Goal: Task Accomplishment & Management: Manage account settings

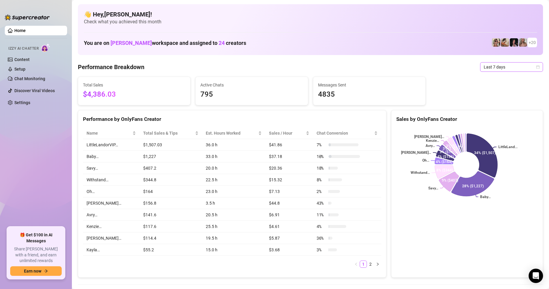
click at [501, 70] on span "Last 7 days" at bounding box center [512, 67] width 56 height 9
click at [495, 116] on div "Custom date" at bounding box center [506, 117] width 53 height 7
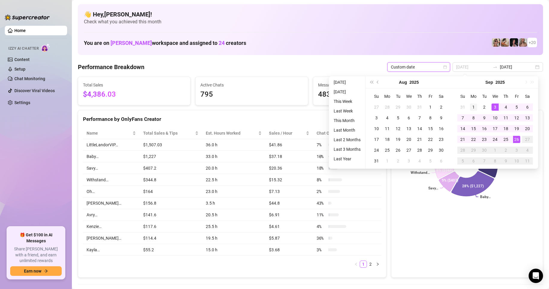
type input "2025-09-01"
click at [477, 107] on td "1" at bounding box center [473, 107] width 11 height 11
type input "2025-09-26"
click at [518, 140] on div "26" at bounding box center [516, 139] width 7 height 7
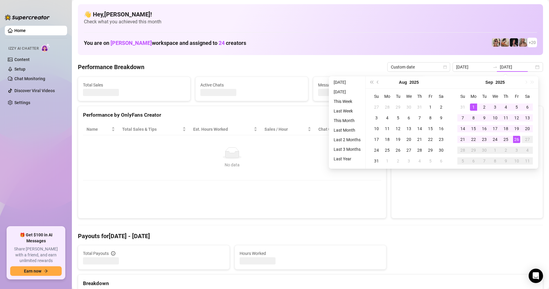
type input "2025-09-01"
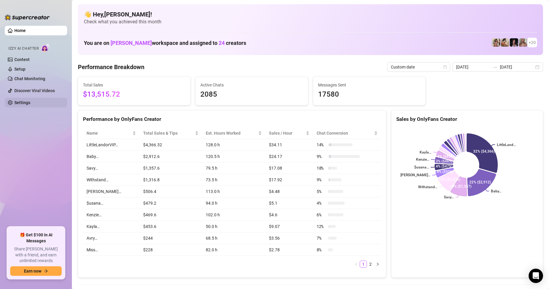
click at [23, 103] on link "Settings" at bounding box center [22, 102] width 16 height 5
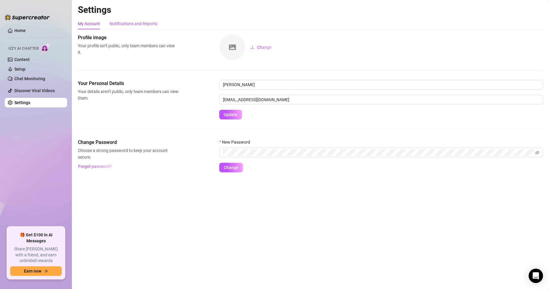
click at [130, 23] on div "Notifications and Reports" at bounding box center [134, 23] width 48 height 7
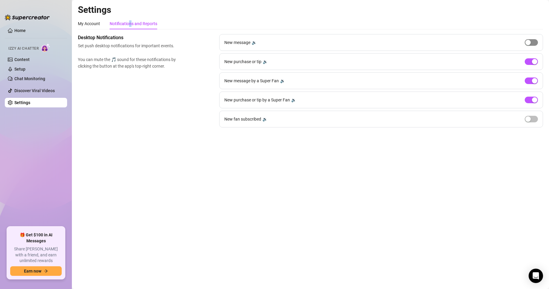
click at [531, 42] on span "button" at bounding box center [531, 42] width 13 height 7
click at [532, 118] on span "button" at bounding box center [531, 119] width 13 height 7
click at [532, 41] on div "button" at bounding box center [534, 42] width 5 height 5
click at [533, 117] on div "button" at bounding box center [534, 118] width 5 height 5
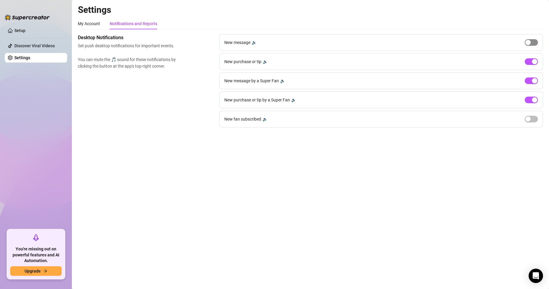
click at [529, 41] on div "button" at bounding box center [527, 42] width 5 height 5
click at [532, 116] on span "button" at bounding box center [531, 119] width 13 height 7
click at [530, 42] on span "button" at bounding box center [531, 42] width 13 height 7
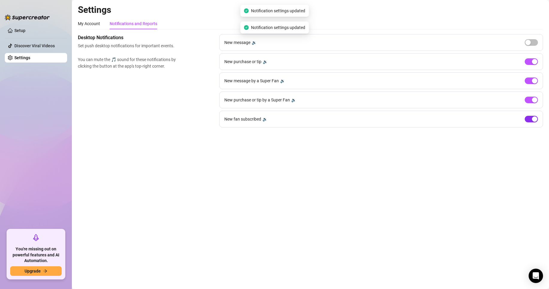
click at [532, 118] on div "button" at bounding box center [534, 118] width 5 height 5
